Goal: Navigation & Orientation: Find specific page/section

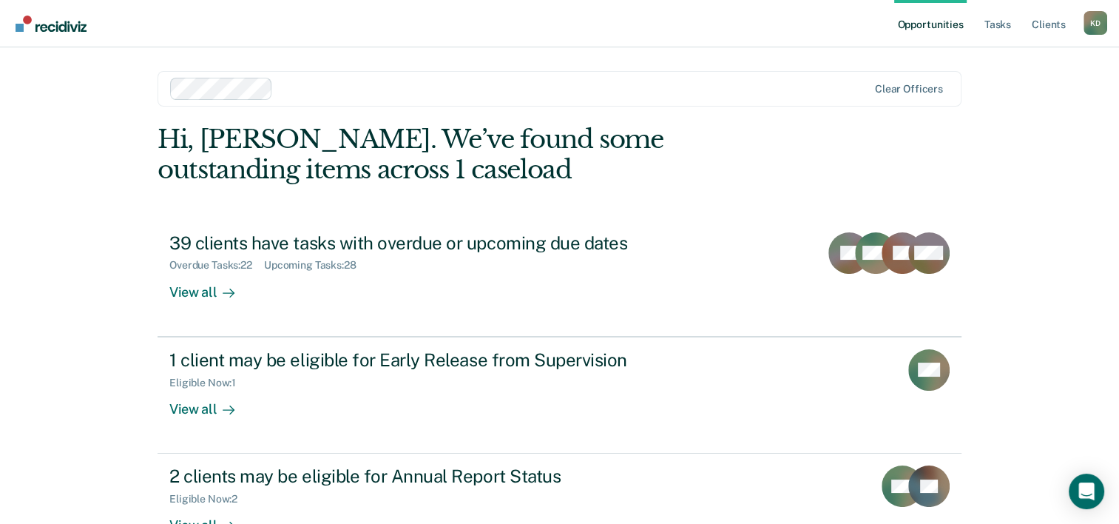
scroll to position [45, 0]
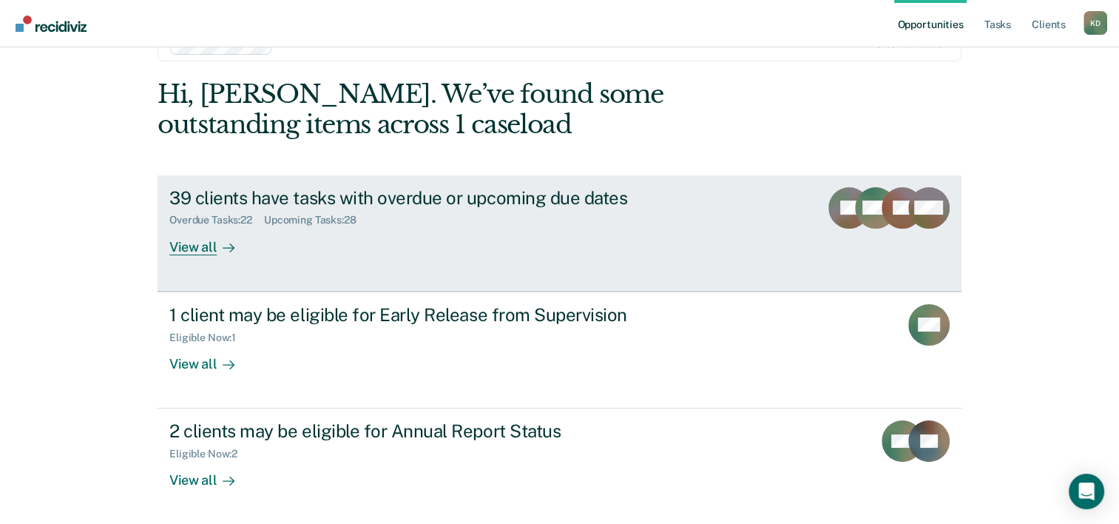
click at [169, 254] on div "View all" at bounding box center [210, 240] width 83 height 29
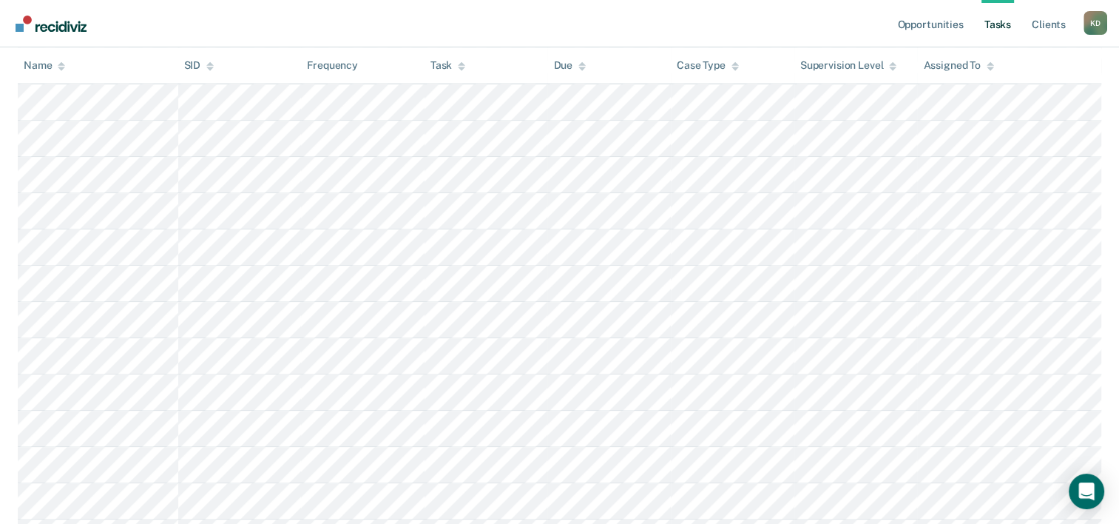
scroll to position [1172, 0]
